Goal: Task Accomplishment & Management: Use online tool/utility

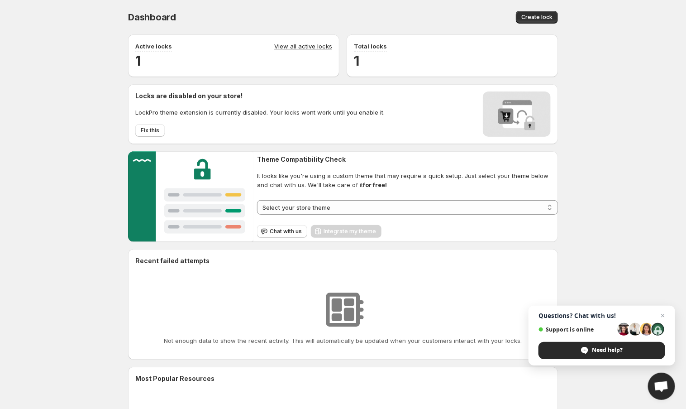
click at [293, 46] on link "View all active locks" at bounding box center [303, 47] width 58 height 10
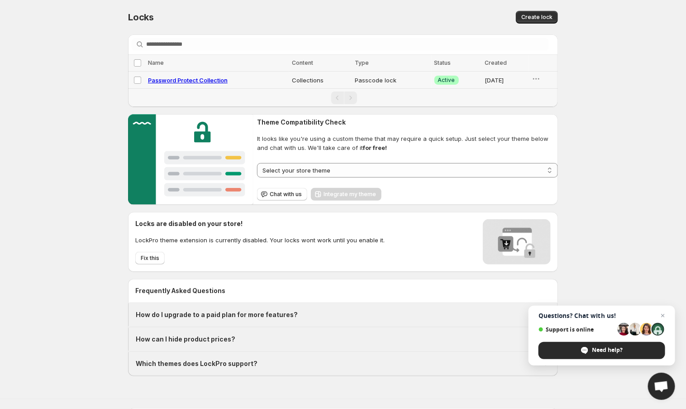
click at [204, 80] on span "Password Protect Collection" at bounding box center [188, 79] width 80 height 7
select select "**********"
select select "******"
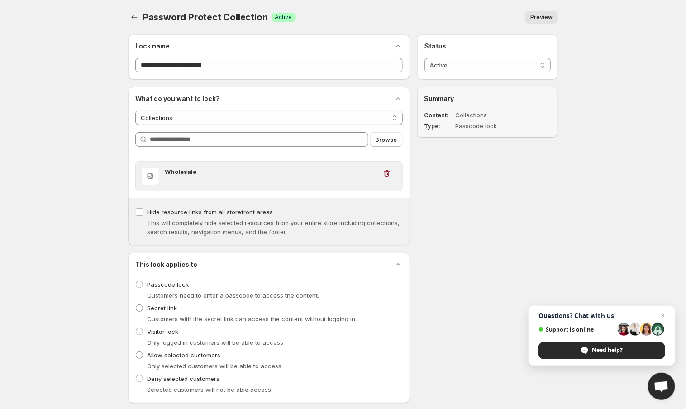
click at [192, 167] on h3 "Wholesale" at bounding box center [271, 171] width 212 height 9
click at [192, 178] on div "Wholesale" at bounding box center [271, 176] width 212 height 18
click at [190, 170] on h3 "Wholesale" at bounding box center [271, 171] width 212 height 9
click at [387, 169] on icon "button" at bounding box center [386, 173] width 9 height 9
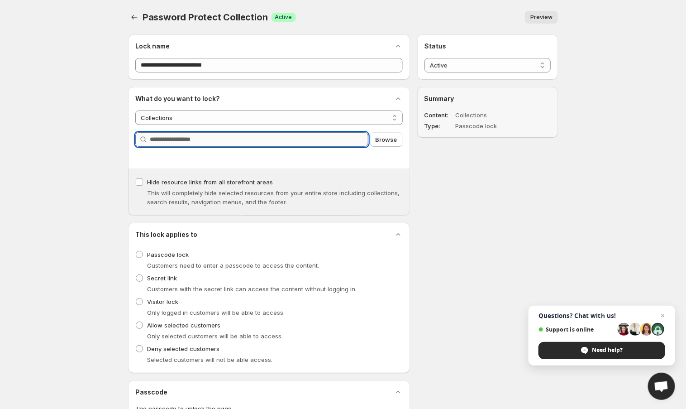
click at [173, 134] on input "Query" at bounding box center [259, 139] width 219 height 14
type input "*"
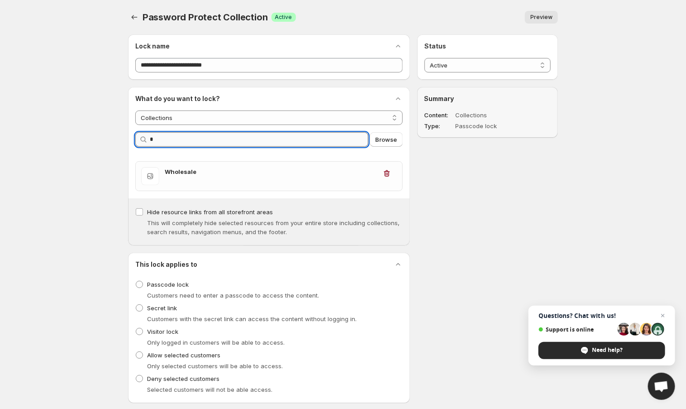
click at [235, 141] on input "*" at bounding box center [259, 139] width 219 height 14
select select "********"
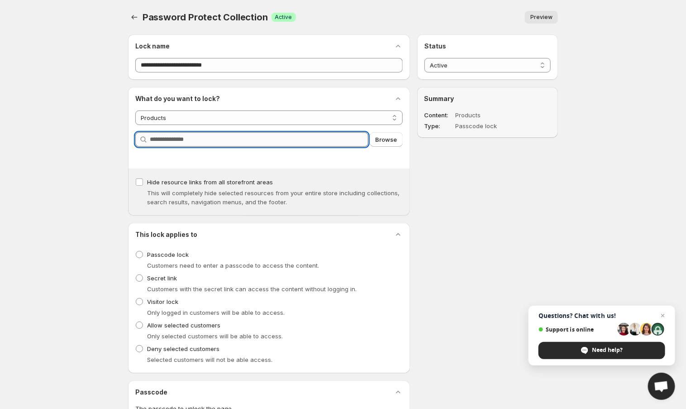
click at [229, 141] on input "Query" at bounding box center [259, 139] width 219 height 14
type input "*"
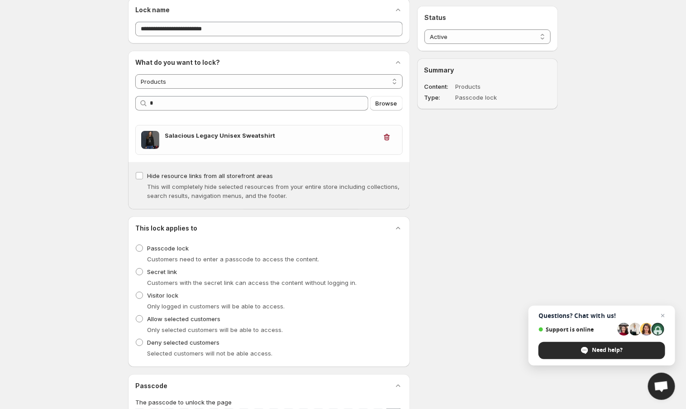
scroll to position [42, 0]
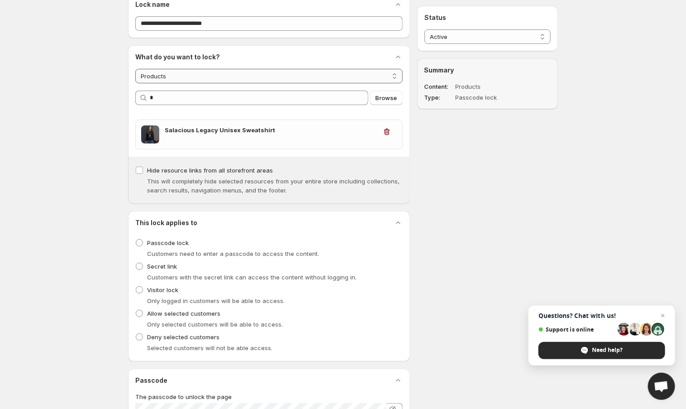
select select "**********"
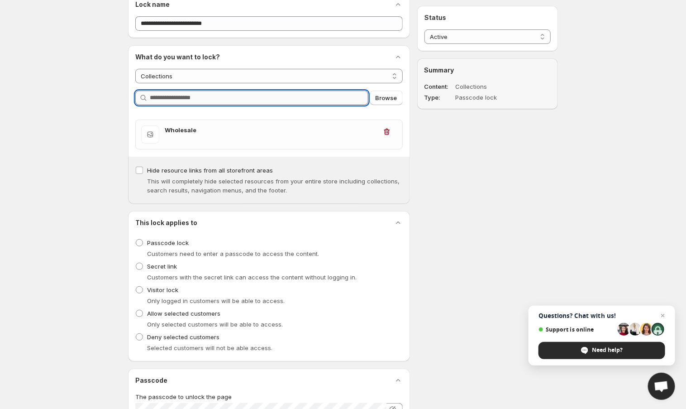
click at [322, 99] on input "Query" at bounding box center [259, 98] width 219 height 14
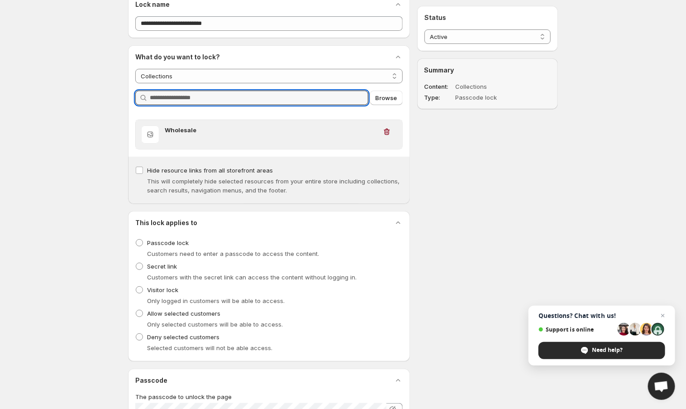
click at [324, 132] on h3 "Wholesale" at bounding box center [271, 129] width 212 height 9
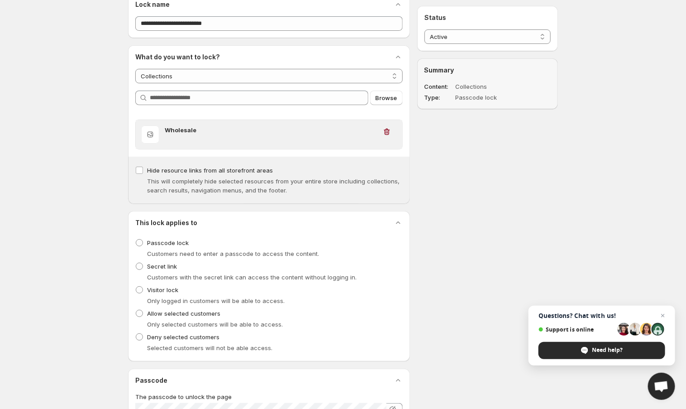
click at [165, 133] on h3 "Wholesale" at bounding box center [271, 129] width 212 height 9
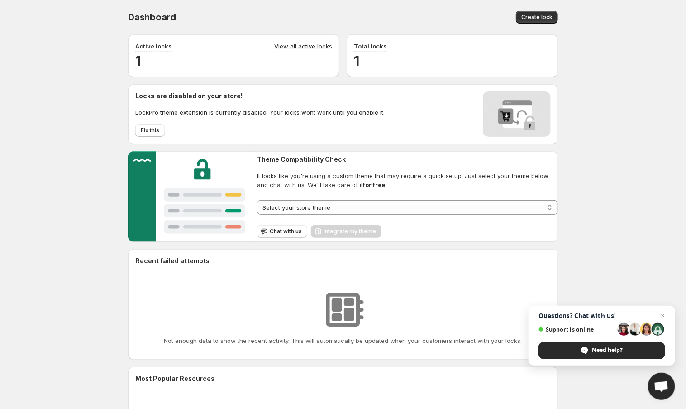
scroll to position [5, 0]
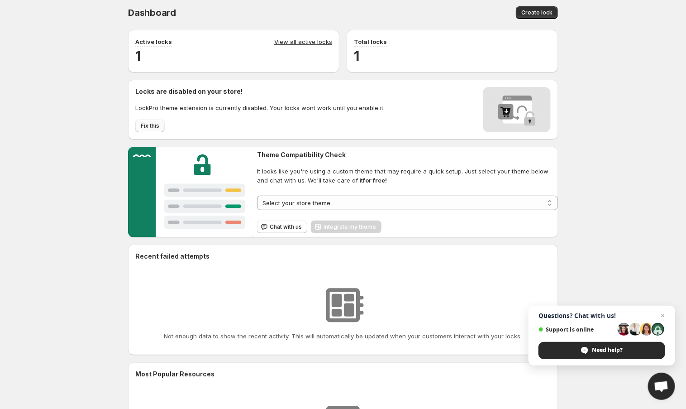
click at [145, 126] on span "Fix this" at bounding box center [150, 125] width 19 height 7
